Goal: Information Seeking & Learning: Learn about a topic

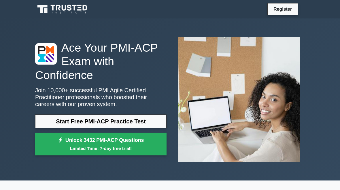
click at [112, 121] on link "Start Free PMI-ACP Practice Test" at bounding box center [100, 121] width 131 height 14
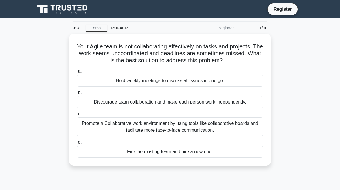
click at [144, 87] on div "Hold weekly meetings to discuss all issues in one go." at bounding box center [170, 81] width 187 height 12
click at [77, 73] on input "a. Hold weekly meetings to discuss all issues in one go." at bounding box center [77, 71] width 0 height 4
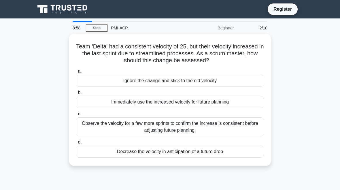
click at [126, 99] on div "Immediately use the increased velocity for future planning" at bounding box center [170, 102] width 187 height 12
click at [77, 95] on input "b. Immediately use the increased velocity for future planning" at bounding box center [77, 93] width 0 height 4
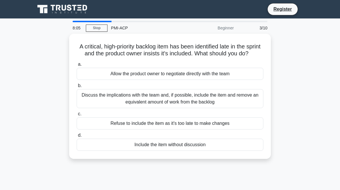
click at [223, 86] on div "a. Allow the product owner to negotiate directly with the team b. c. d." at bounding box center [170, 106] width 194 height 92
click at [236, 80] on div "Allow the product owner to negotiate directly with the team" at bounding box center [170, 74] width 187 height 12
click at [77, 66] on input "a. Allow the product owner to negotiate directly with the team" at bounding box center [77, 65] width 0 height 4
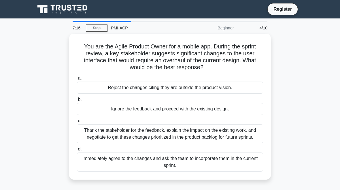
click at [181, 137] on div "Thank the stakeholder for the feedback, explain the impact on the existing work…" at bounding box center [170, 133] width 187 height 19
click at [77, 123] on input "c. Thank the stakeholder for the feedback, explain the impact on the existing w…" at bounding box center [77, 121] width 0 height 4
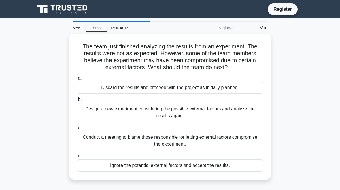
click at [138, 121] on div "Design a new experiment considering the possible external factors and analyze t…" at bounding box center [170, 112] width 187 height 19
click at [77, 101] on input "b. Design a new experiment considering the possible external factors and analyz…" at bounding box center [77, 100] width 0 height 4
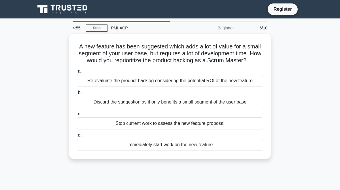
click at [93, 87] on div "Re-evaluate the product backlog considering the potential ROI of the new feature" at bounding box center [170, 81] width 187 height 12
click at [77, 73] on input "a. Re-evaluate the product backlog considering the potential ROI of the new fea…" at bounding box center [77, 71] width 0 height 4
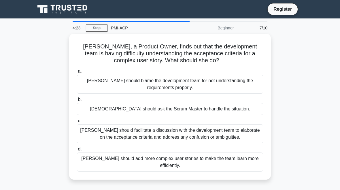
click at [225, 129] on div "[PERSON_NAME] should facilitate a discussion with the development team to elabo…" at bounding box center [170, 133] width 187 height 19
click at [77, 123] on input "c. [PERSON_NAME] should facilitate a discussion with the development team to el…" at bounding box center [77, 121] width 0 height 4
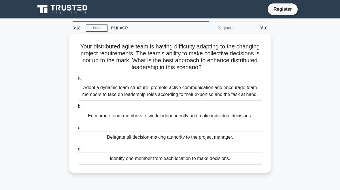
click at [203, 122] on div "Encourage team members to work independently and make individual decisions." at bounding box center [170, 116] width 187 height 12
click at [77, 108] on input "b. Encourage team members to work independently and make individual decisions." at bounding box center [77, 107] width 0 height 4
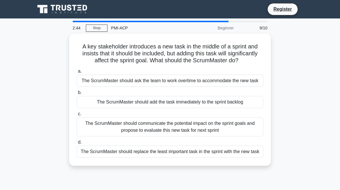
click at [203, 136] on div "The ScrumMaster should communicate the potential impact on the sprint goals and…" at bounding box center [170, 126] width 187 height 19
click at [77, 116] on input "c. The ScrumMaster should communicate the potential impact on the sprint goals …" at bounding box center [77, 114] width 0 height 4
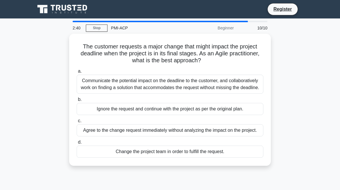
click at [14, 174] on main "2:40 Stop PMI-ACP Beginner 10/10 The customer requests a major change that migh…" at bounding box center [170, 164] width 340 height 293
